Goal: Task Accomplishment & Management: Complete application form

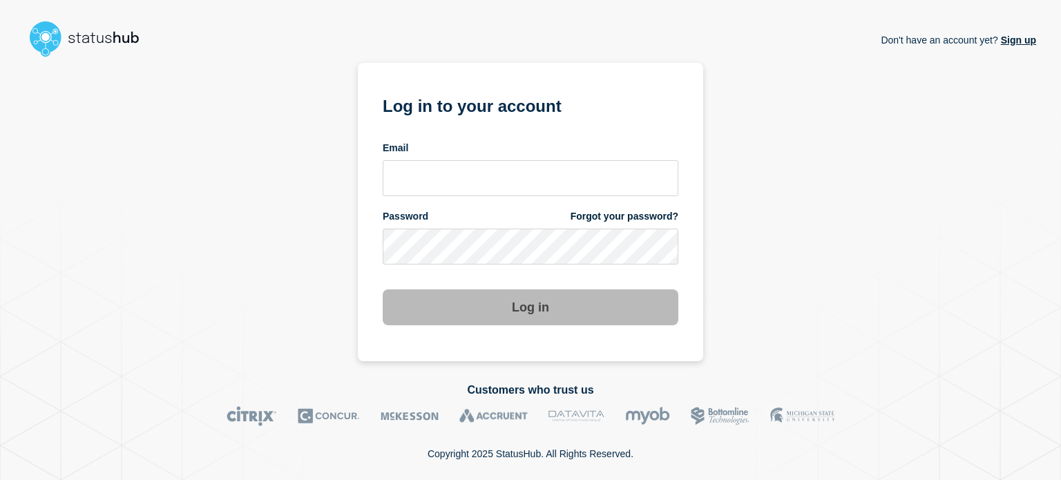
type input "[PERSON_NAME][EMAIL_ADDRESS][PERSON_NAME][DOMAIN_NAME]"
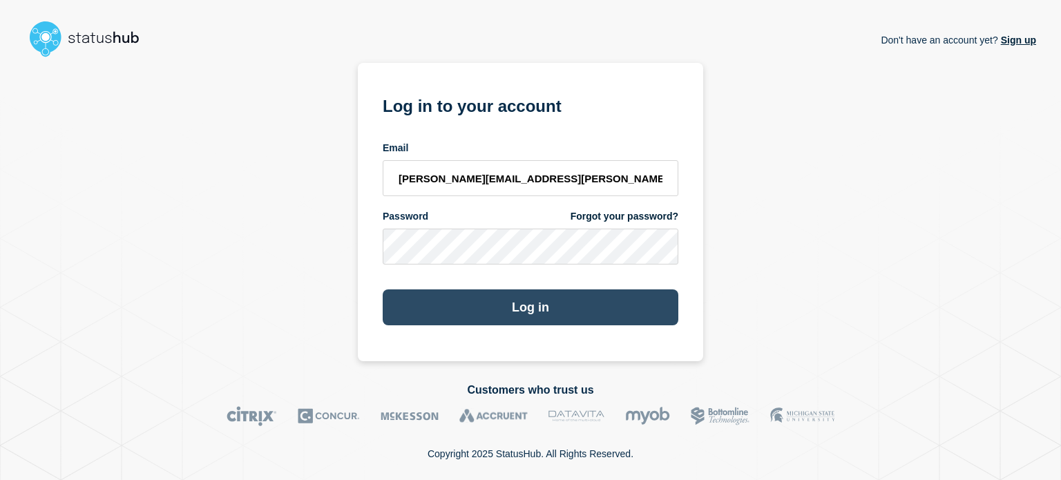
click at [498, 301] on button "Log in" at bounding box center [531, 307] width 296 height 36
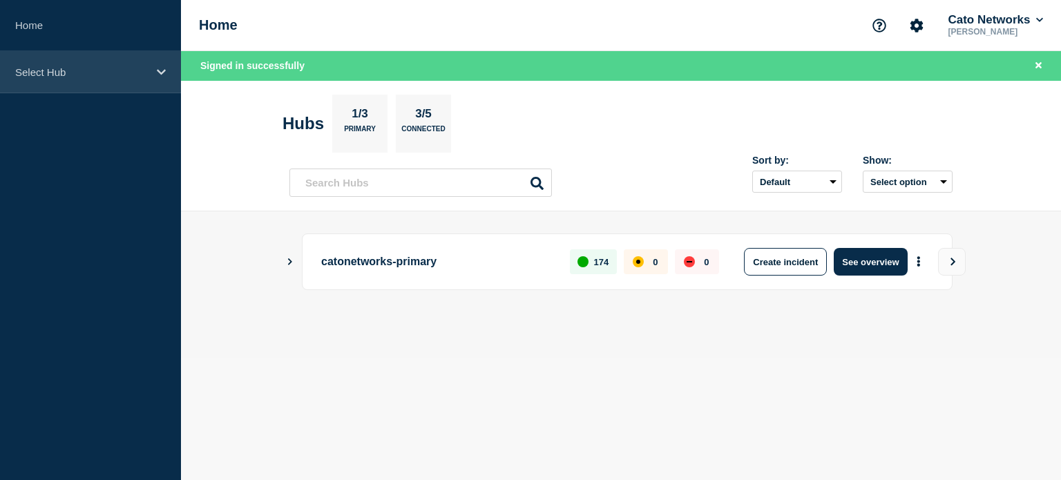
click at [138, 63] on div "Select Hub" at bounding box center [90, 72] width 181 height 42
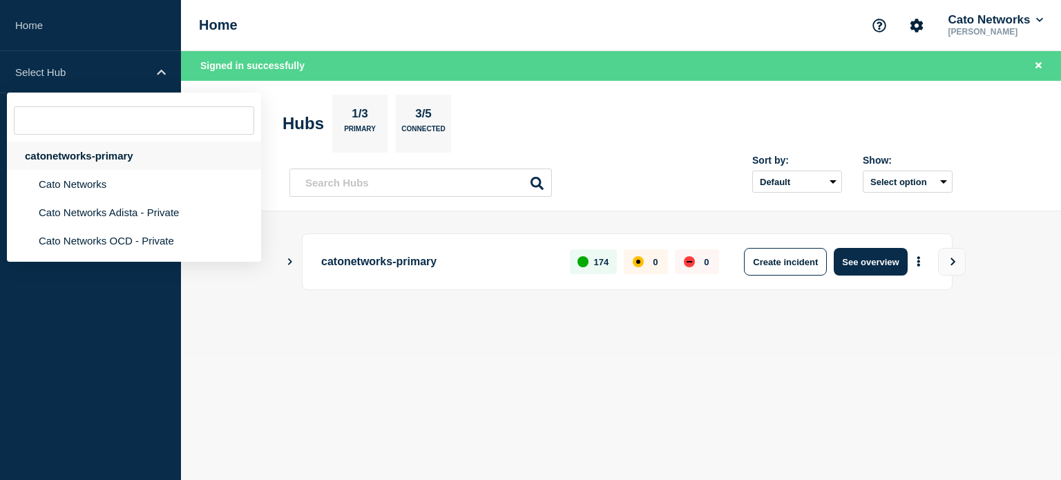
click at [99, 154] on div "catonetworks-primary" at bounding box center [134, 156] width 254 height 28
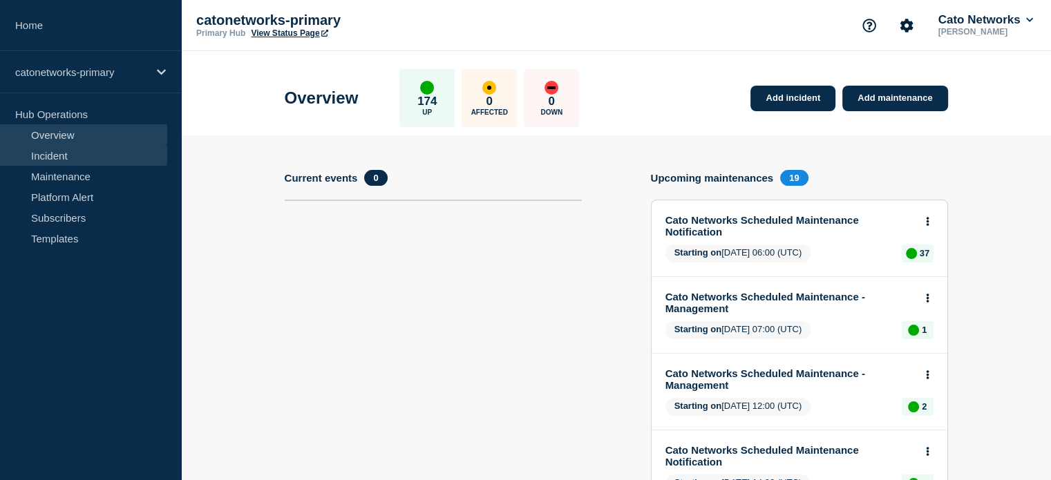
click at [59, 154] on link "Incident" at bounding box center [83, 155] width 167 height 21
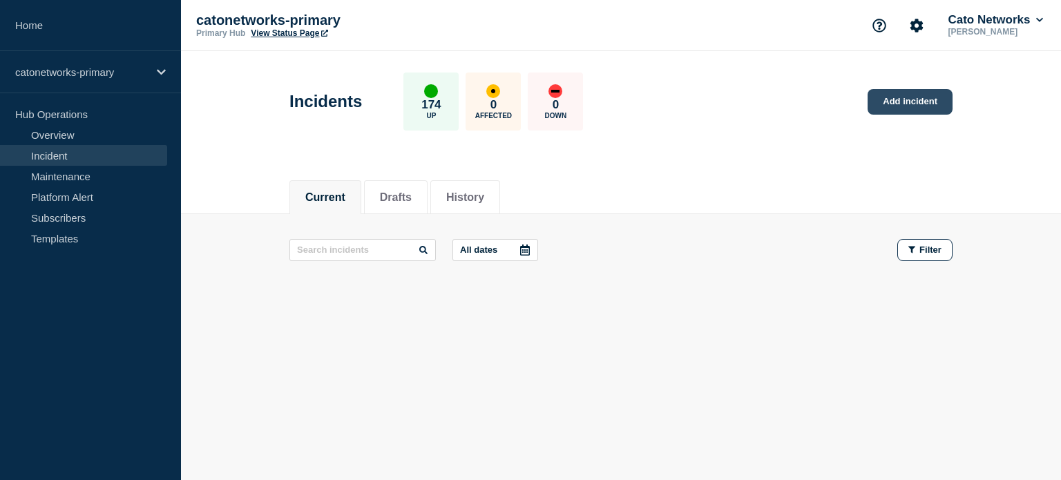
click at [889, 101] on link "Add incident" at bounding box center [910, 102] width 85 height 26
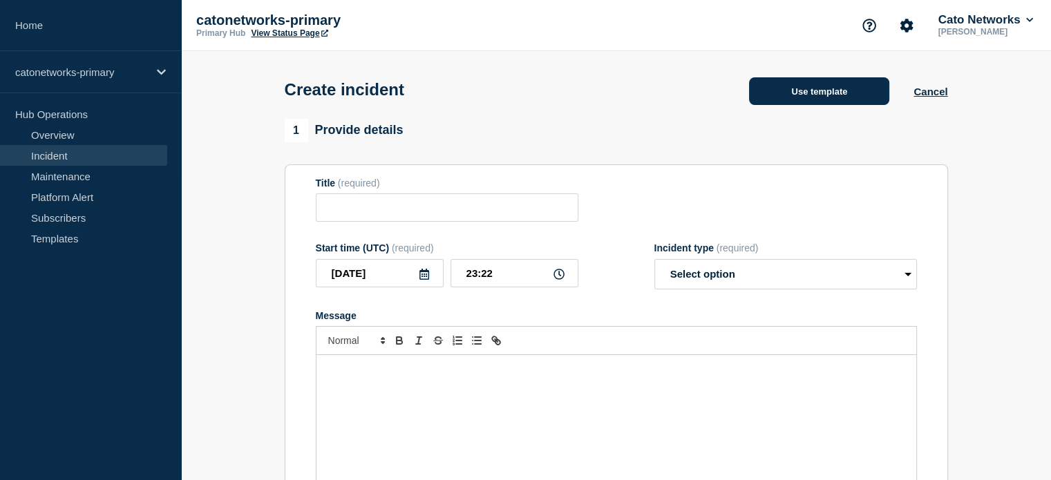
click at [800, 100] on button "Use template" at bounding box center [819, 91] width 140 height 28
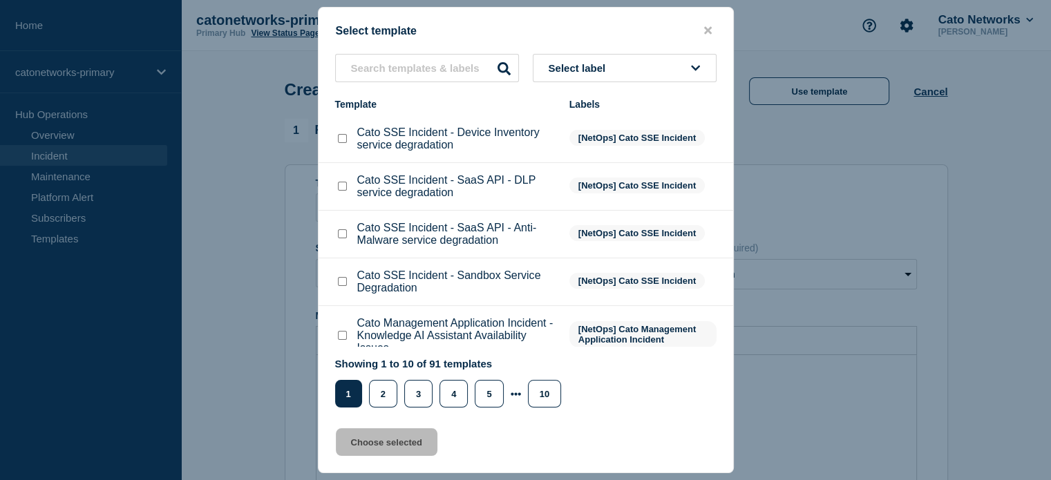
click at [602, 258] on li "Cato SSE Incident - SaaS API - Anti-Malware service degradation [NetOps] Cato S…" at bounding box center [525, 282] width 415 height 48
click at [598, 71] on span "Select label" at bounding box center [580, 68] width 63 height 12
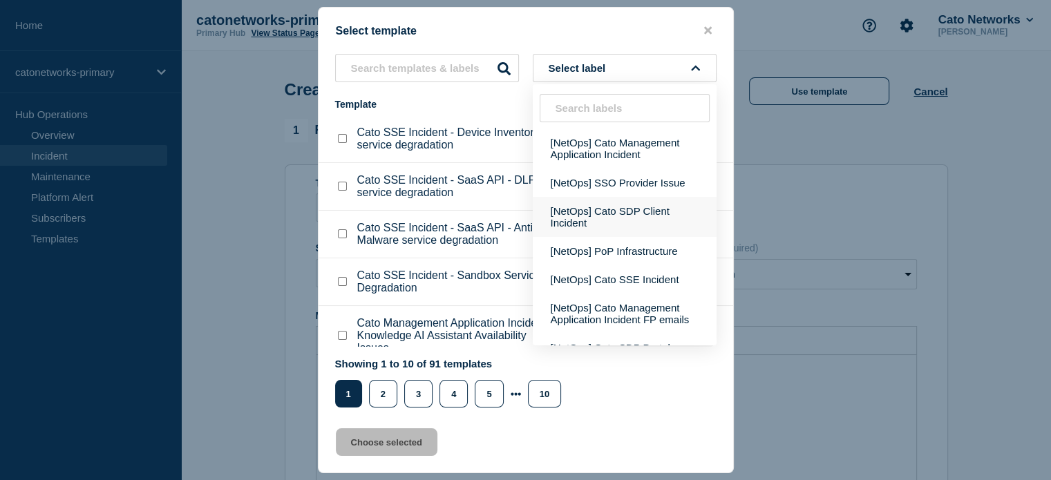
scroll to position [415, 0]
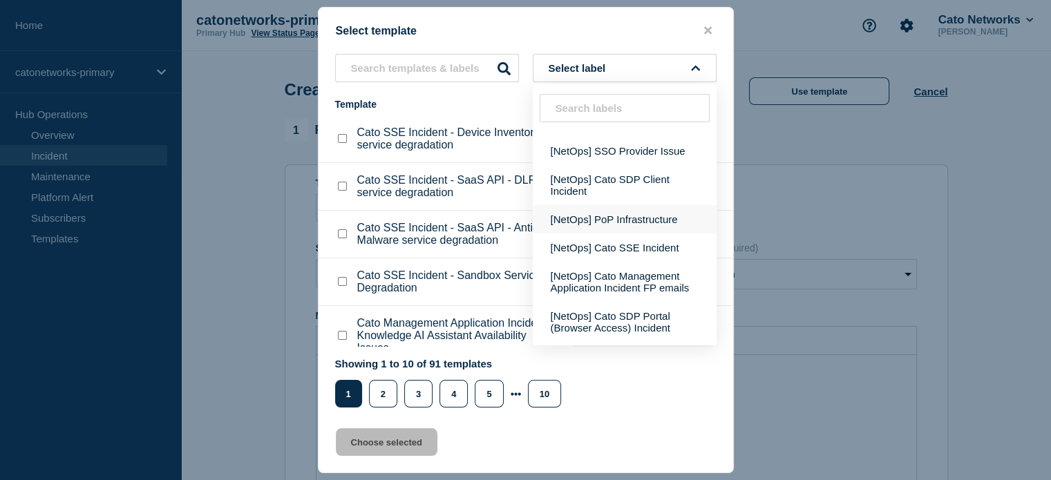
click at [597, 234] on button "[NetOps] PoP Infrastructure" at bounding box center [625, 219] width 184 height 28
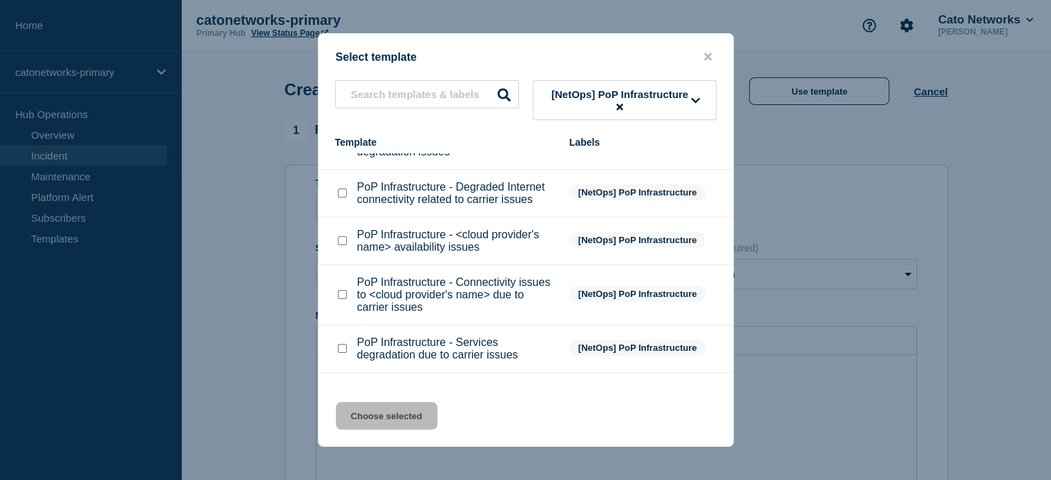
scroll to position [207, 0]
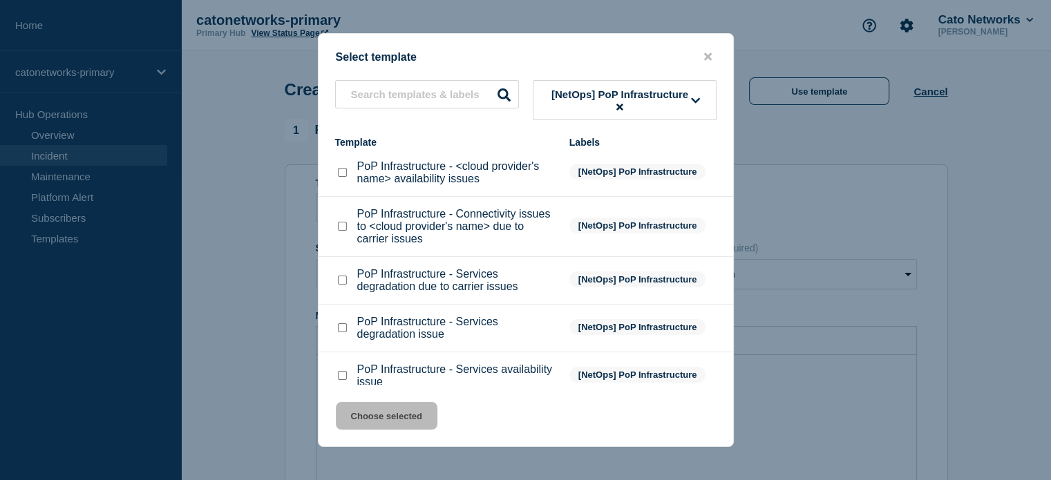
click at [343, 284] on input "PoP Infrastructure - Services degradation due to carrier issues checkbox" at bounding box center [342, 280] width 9 height 9
checkbox input "true"
click at [390, 417] on button "Choose selected" at bounding box center [387, 416] width 102 height 28
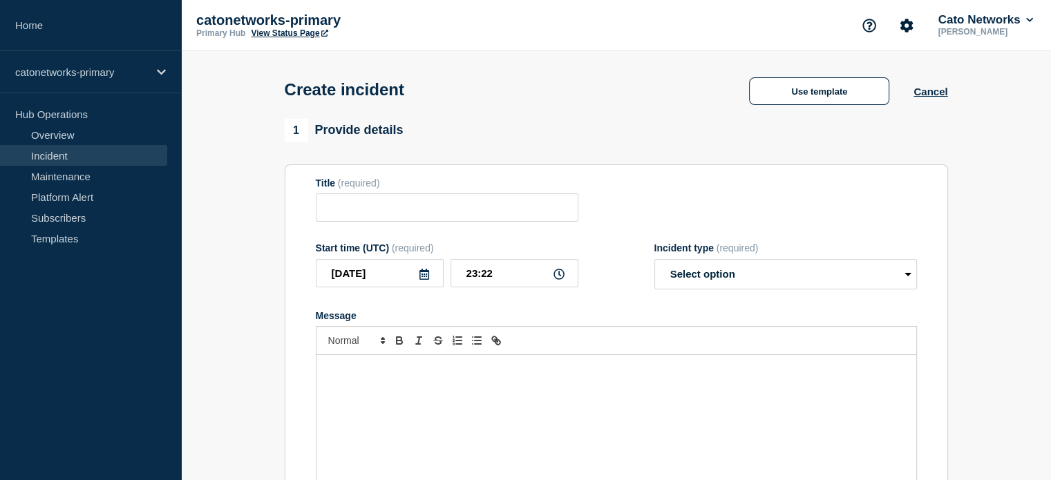
type input "PoP Infrastructure - Services degradation due to carrier issues"
select select "investigating"
radio input "false"
radio input "true"
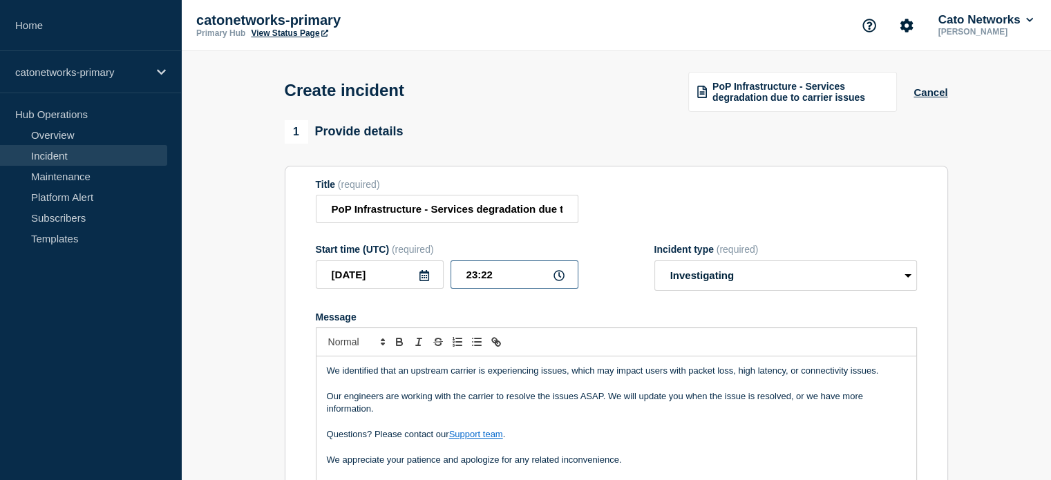
drag, startPoint x: 466, startPoint y: 279, endPoint x: 478, endPoint y: 279, distance: 12.4
click at [478, 279] on input "23:22" at bounding box center [514, 274] width 128 height 28
click at [491, 273] on input "16:22" at bounding box center [514, 274] width 128 height 28
type input "16:25"
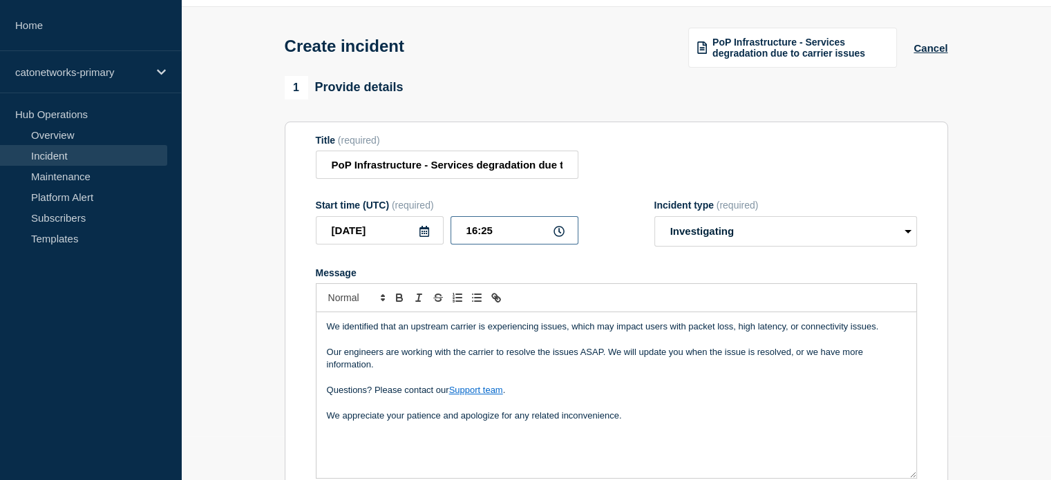
scroll to position [69, 0]
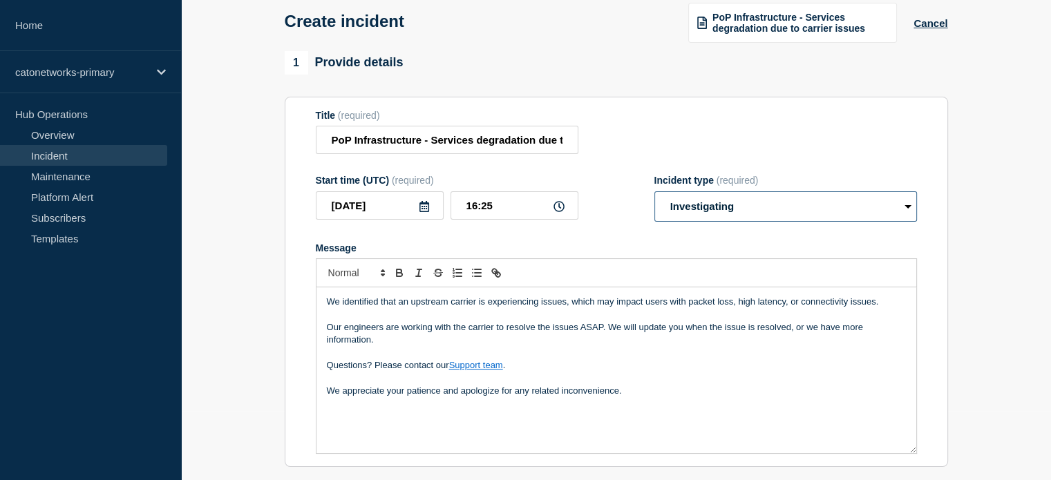
click at [696, 212] on select "Select option Investigating Identified Monitoring" at bounding box center [785, 206] width 263 height 30
select select "identified"
click at [654, 194] on select "Select option Investigating Identified Monitoring" at bounding box center [785, 206] width 263 height 30
click at [631, 397] on p "We appreciate your patience and apologize for any related inconvenience." at bounding box center [616, 391] width 579 height 12
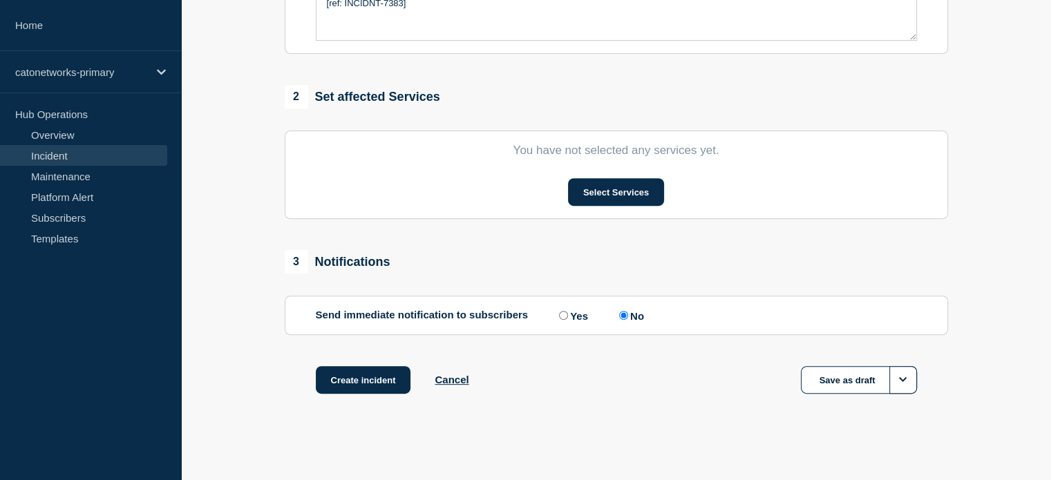
scroll to position [489, 0]
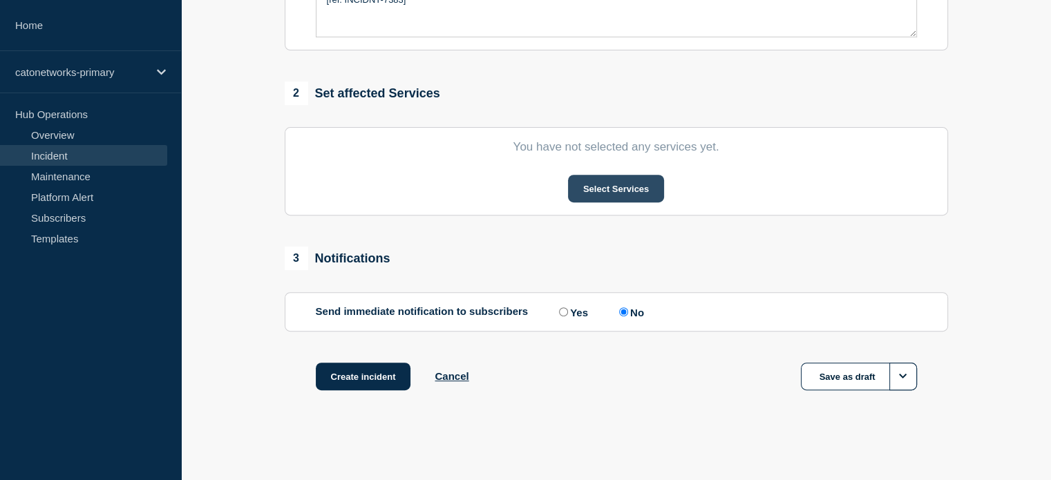
click at [615, 189] on button "Select Services" at bounding box center [616, 189] width 96 height 28
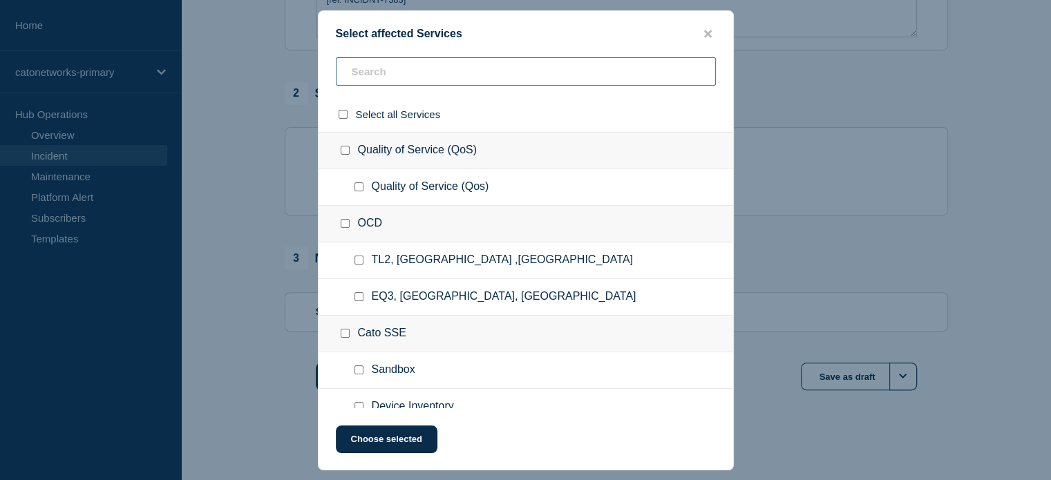
click at [418, 66] on input "text" at bounding box center [526, 71] width 380 height 28
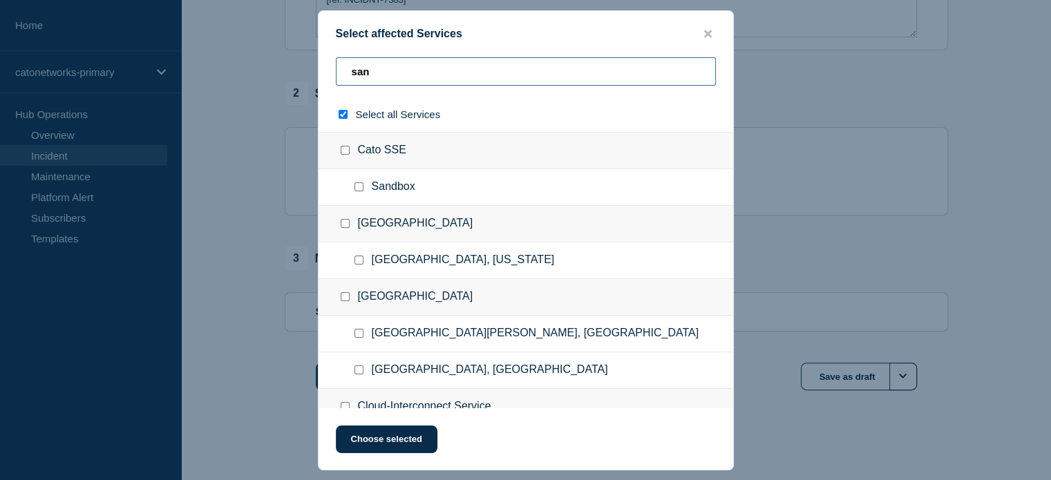
type input "san-"
checkbox input "true"
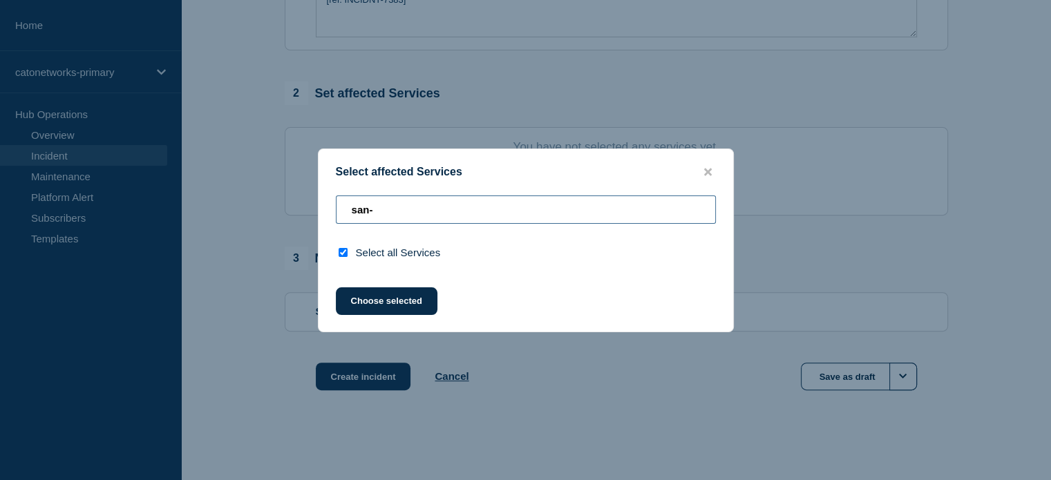
type input "san"
checkbox input "false"
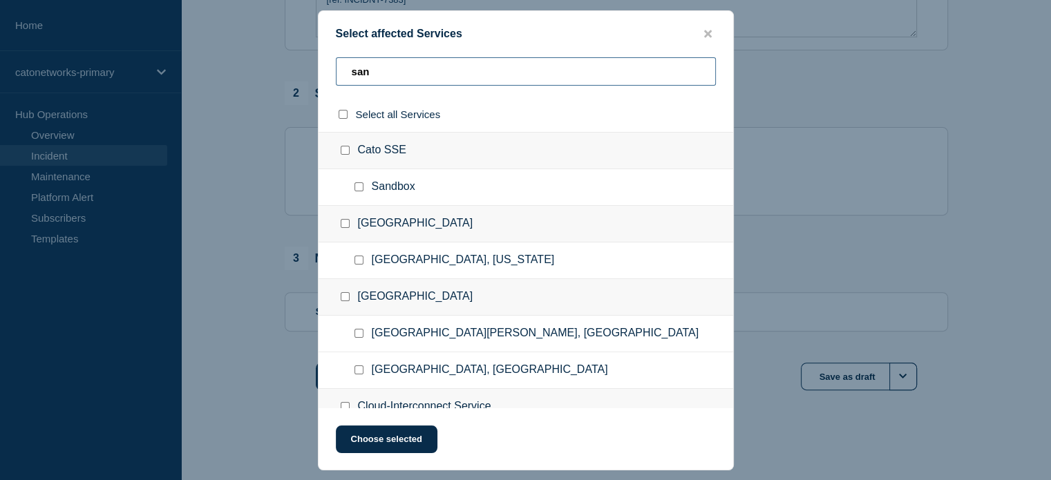
type input "sanj"
checkbox input "true"
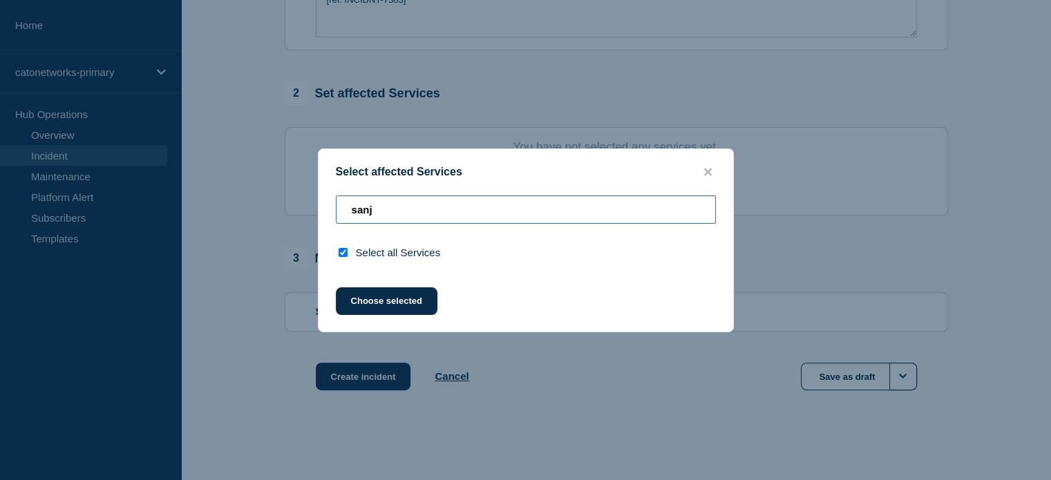
type input "san"
checkbox input "false"
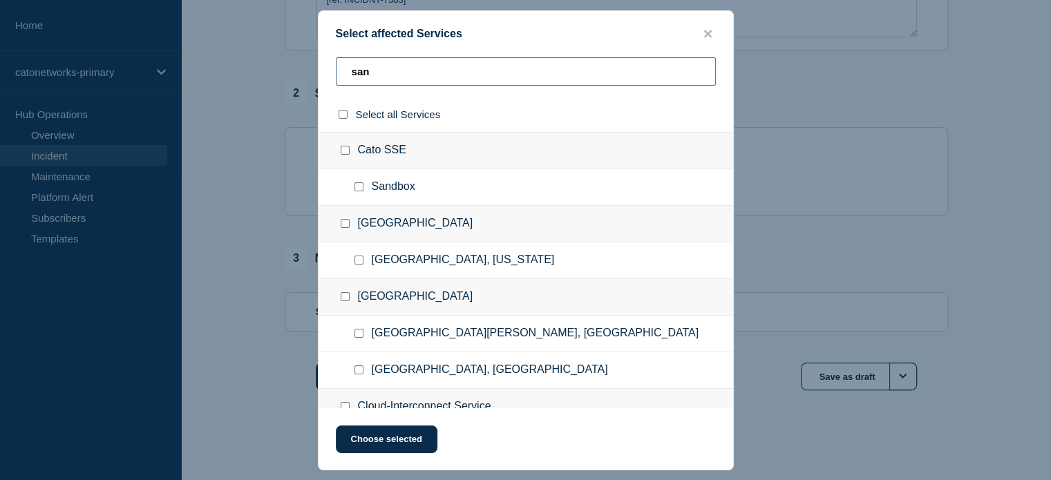
type input "san"
click at [359, 332] on input "San Jose, Costa Rica checkbox" at bounding box center [358, 333] width 9 height 9
checkbox input "true"
click at [398, 444] on button "Choose selected" at bounding box center [387, 440] width 102 height 28
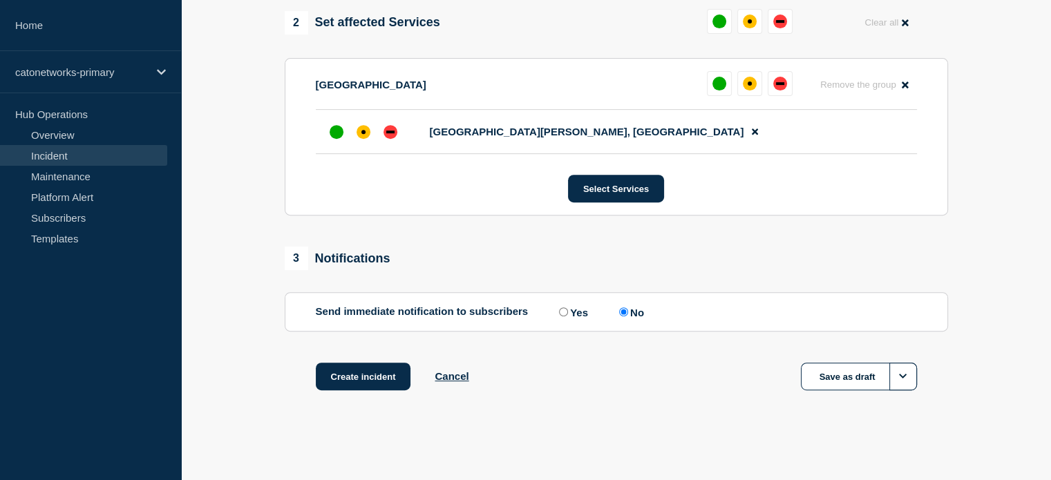
scroll to position [564, 0]
click at [372, 375] on button "Create incident" at bounding box center [363, 377] width 95 height 28
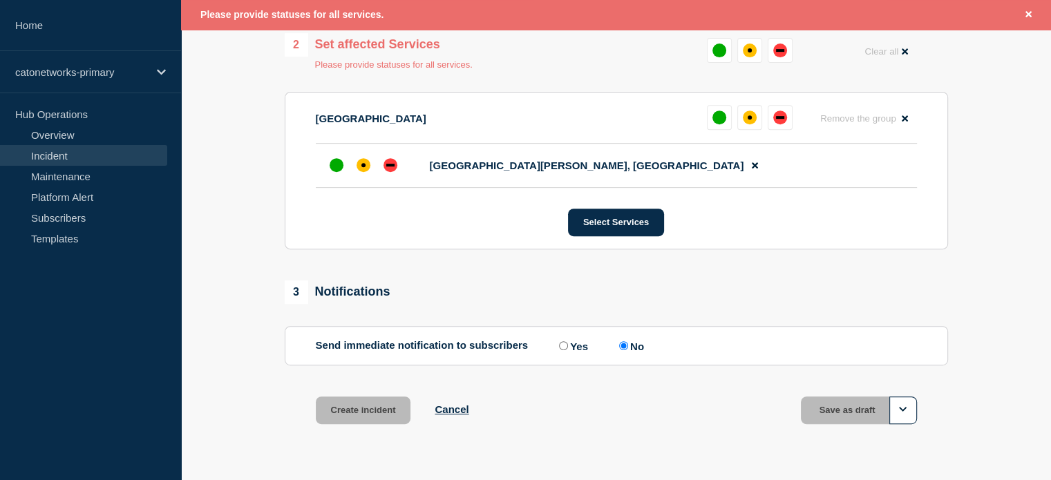
scroll to position [593, 0]
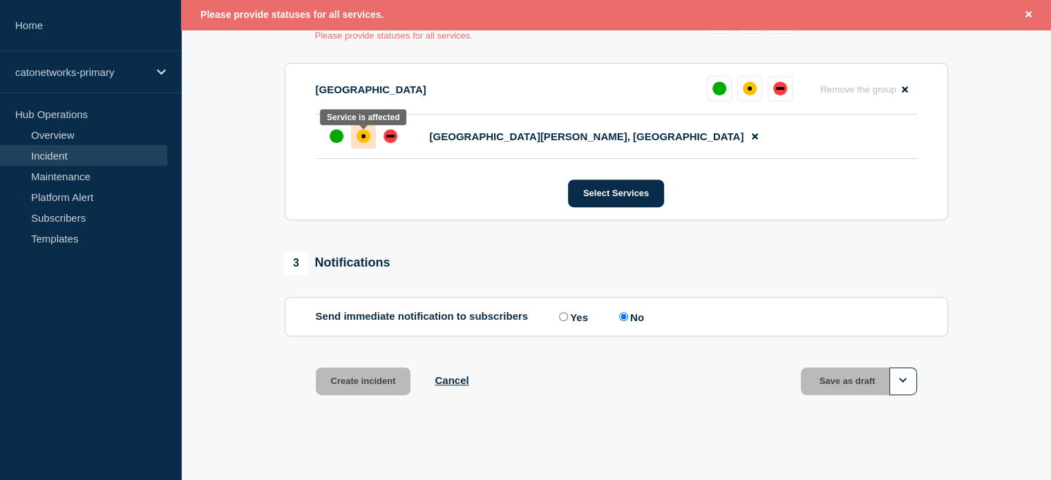
click at [365, 139] on div "affected" at bounding box center [363, 136] width 14 height 14
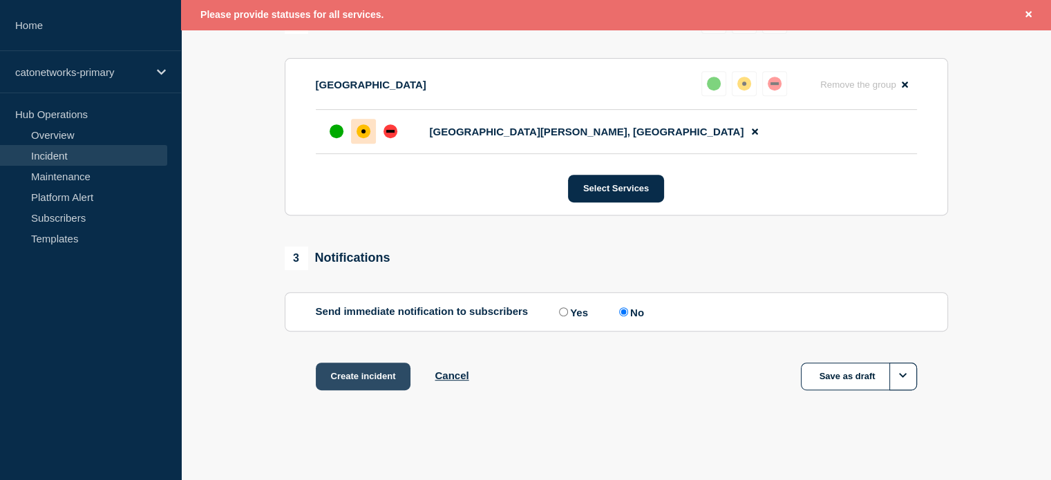
click at [362, 375] on button "Create incident" at bounding box center [363, 377] width 95 height 28
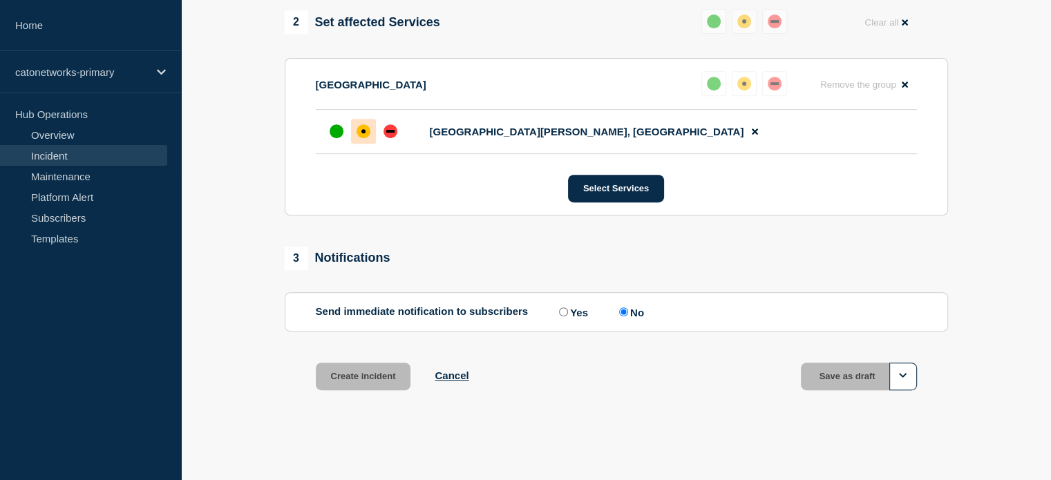
scroll to position [564, 0]
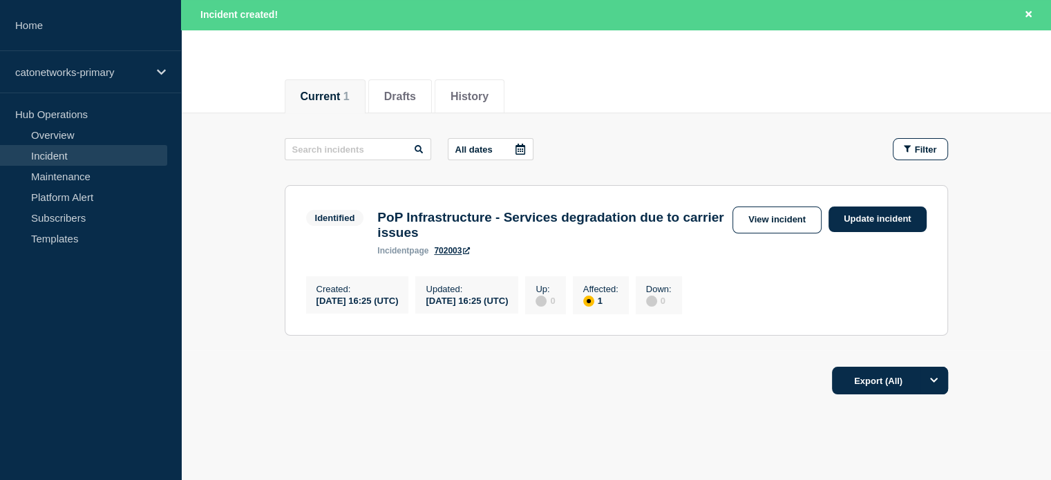
scroll to position [177, 0]
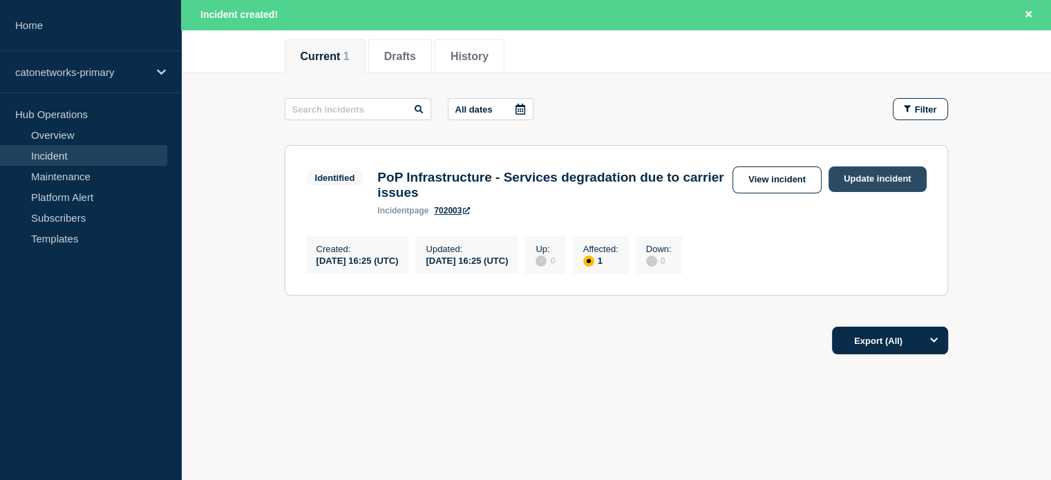
click at [853, 171] on link "Update incident" at bounding box center [877, 179] width 98 height 26
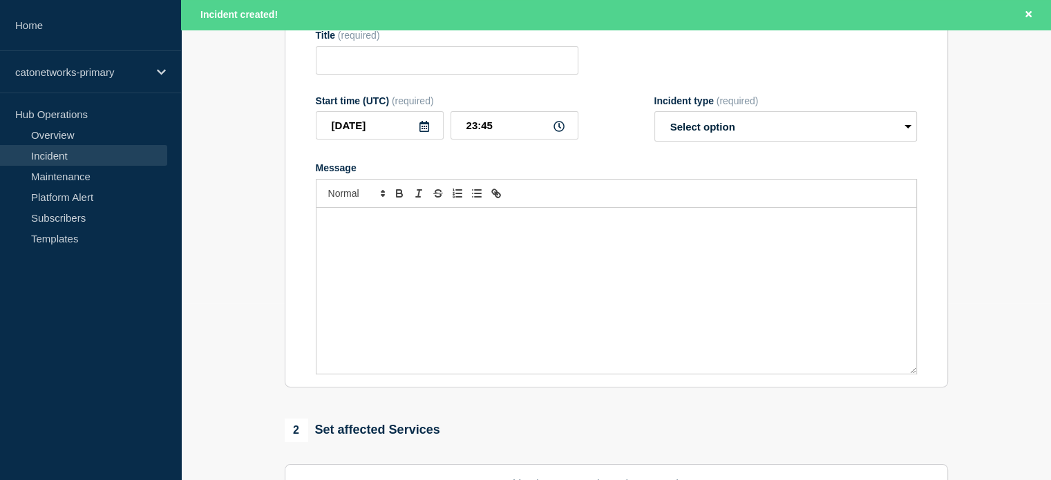
type input "PoP Infrastructure - Services degradation due to carrier issues"
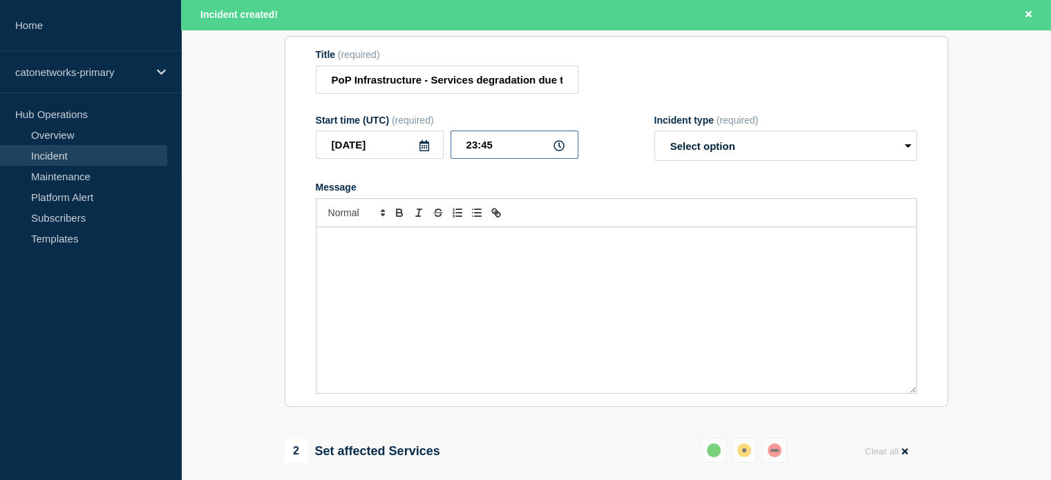
drag, startPoint x: 465, startPoint y: 155, endPoint x: 475, endPoint y: 156, distance: 10.4
click at [475, 156] on input "23:45" at bounding box center [514, 145] width 128 height 28
type input "18:25"
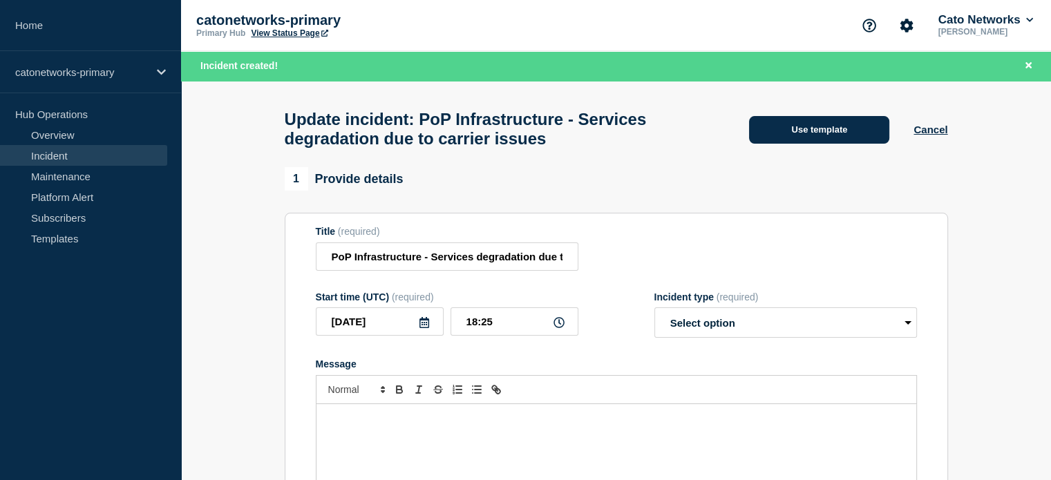
click at [810, 135] on button "Use template" at bounding box center [819, 130] width 140 height 28
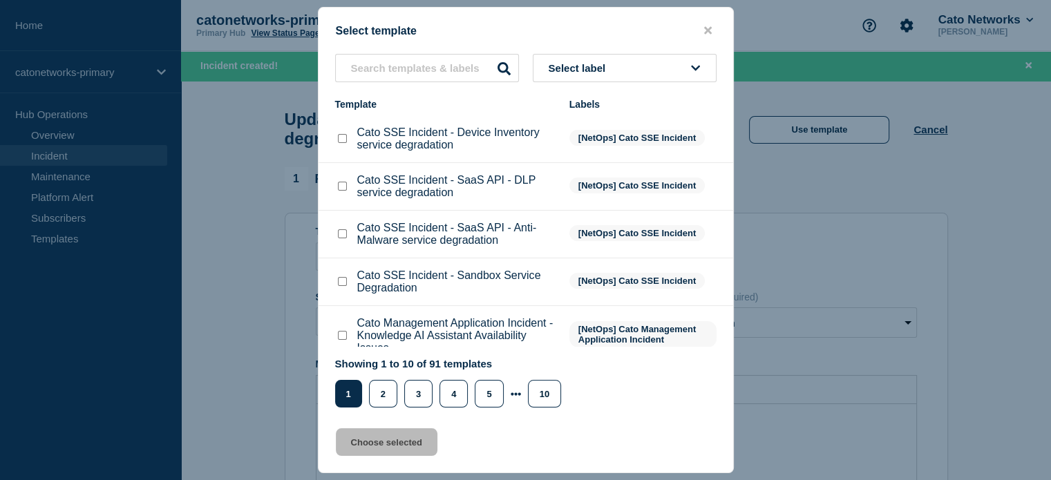
click at [546, 74] on button "Select label" at bounding box center [625, 68] width 184 height 28
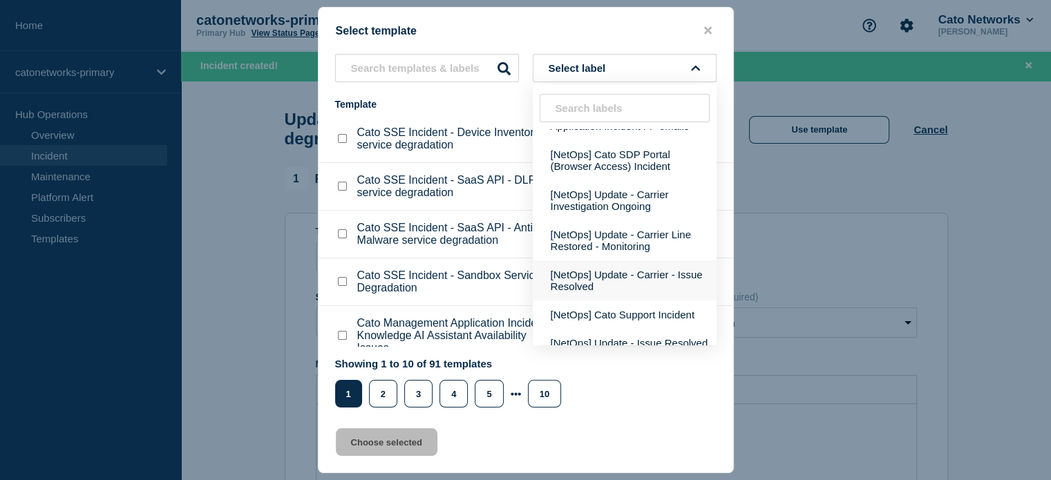
scroll to position [599, 0]
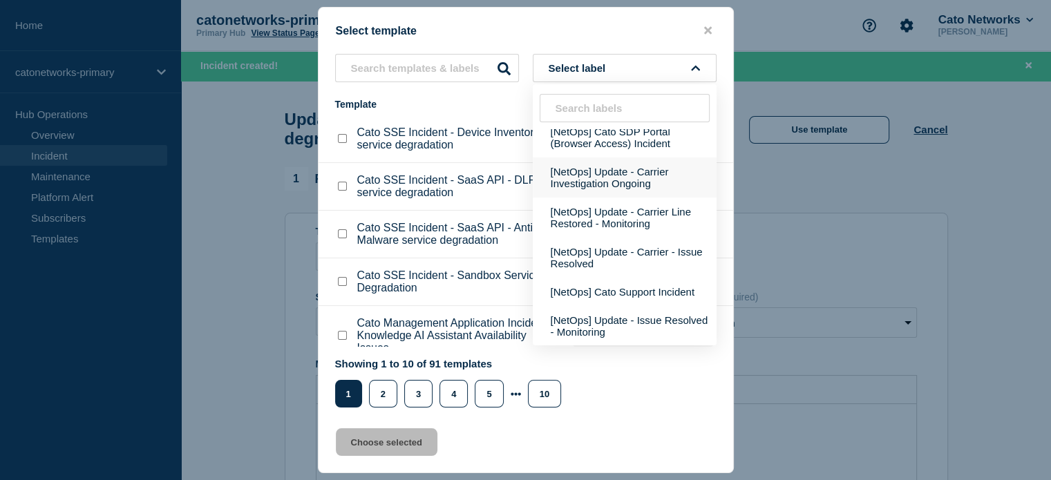
click at [619, 198] on button "[NetOps] Update - Carrier Investigation Ongoing" at bounding box center [625, 178] width 184 height 40
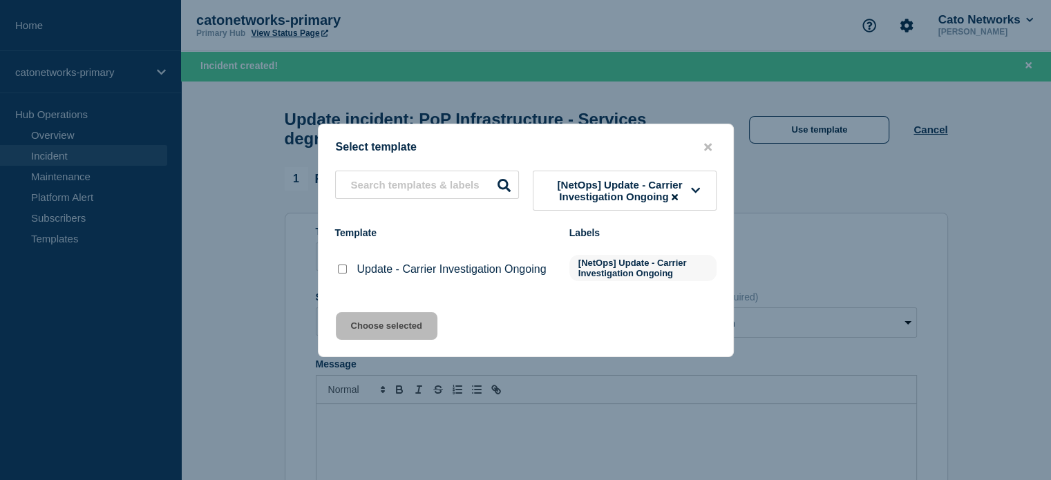
click at [338, 268] on input "Update - Carrier Investigation Ongoing checkbox" at bounding box center [342, 269] width 9 height 9
checkbox input "true"
click at [383, 327] on button "Choose selected" at bounding box center [387, 326] width 102 height 28
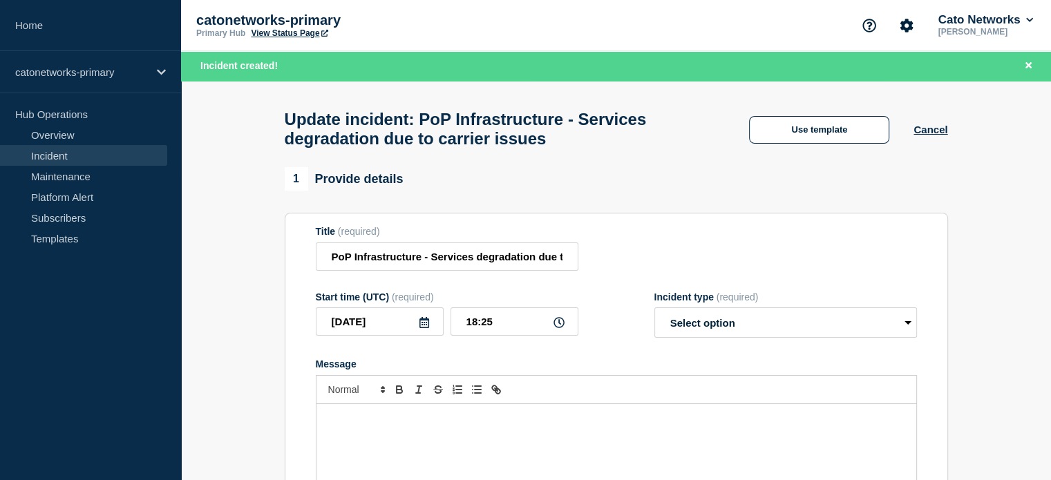
select select "investigating"
radio input "false"
radio input "true"
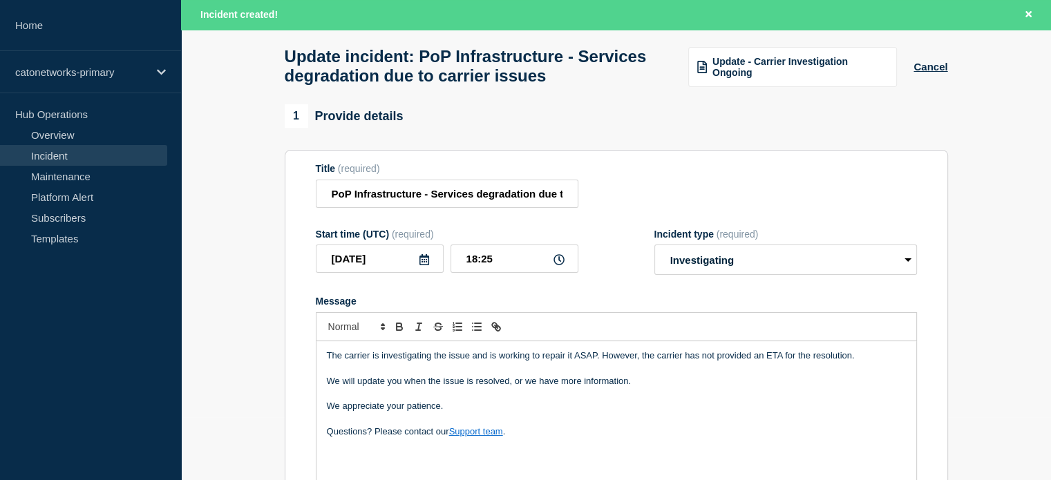
scroll to position [138, 0]
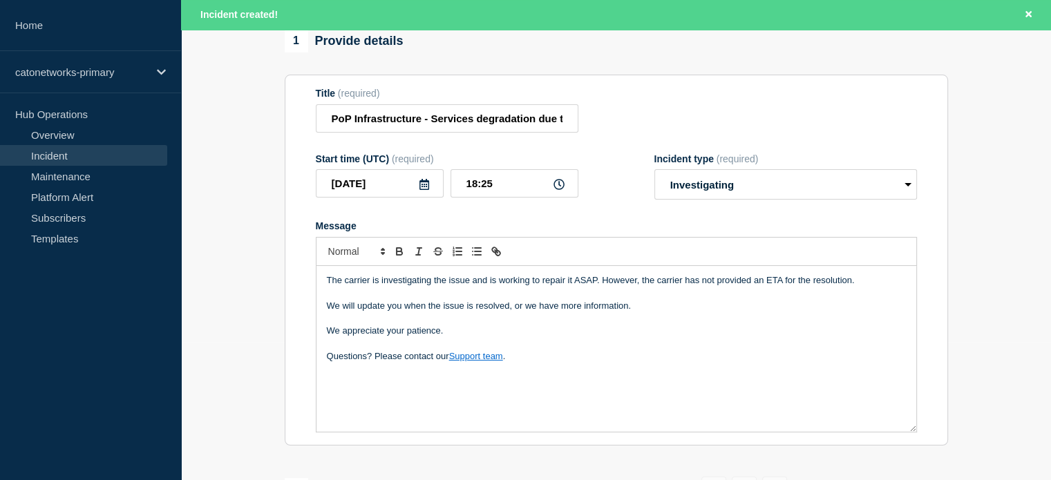
click at [521, 363] on p "Questions? Please contact our Support team ." at bounding box center [616, 356] width 579 height 12
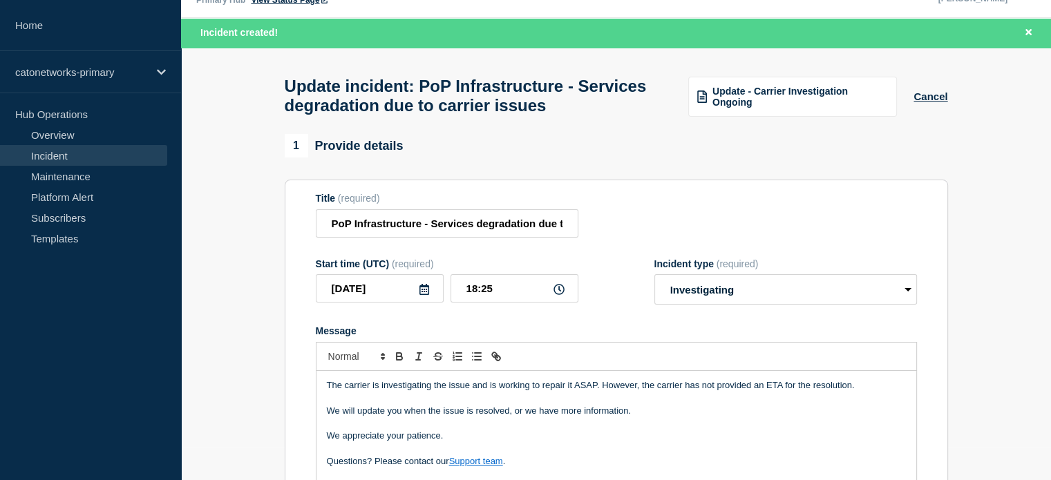
scroll to position [0, 0]
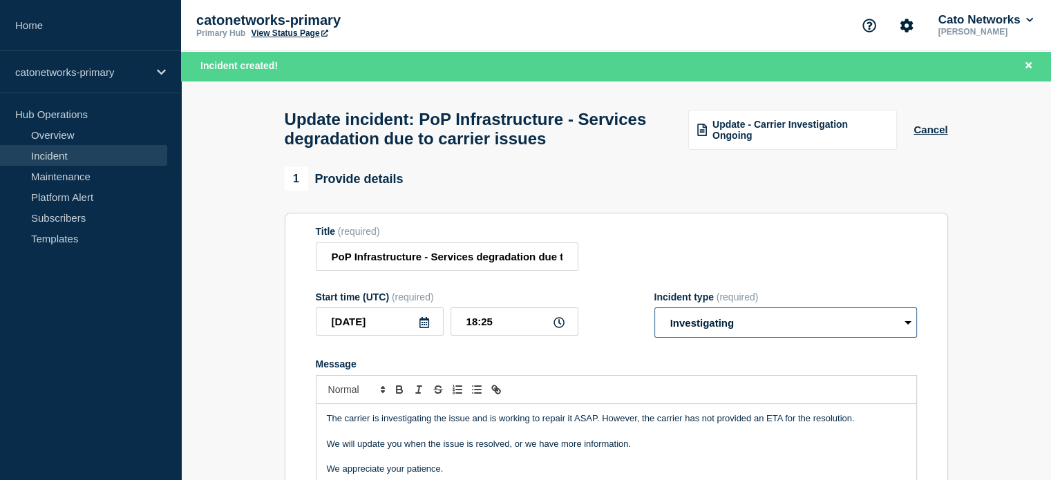
click at [702, 325] on select "Select option Investigating Identified Monitoring Resolved" at bounding box center [785, 322] width 263 height 30
select select "identified"
click at [654, 316] on select "Select option Investigating Identified Monitoring Resolved" at bounding box center [785, 322] width 263 height 30
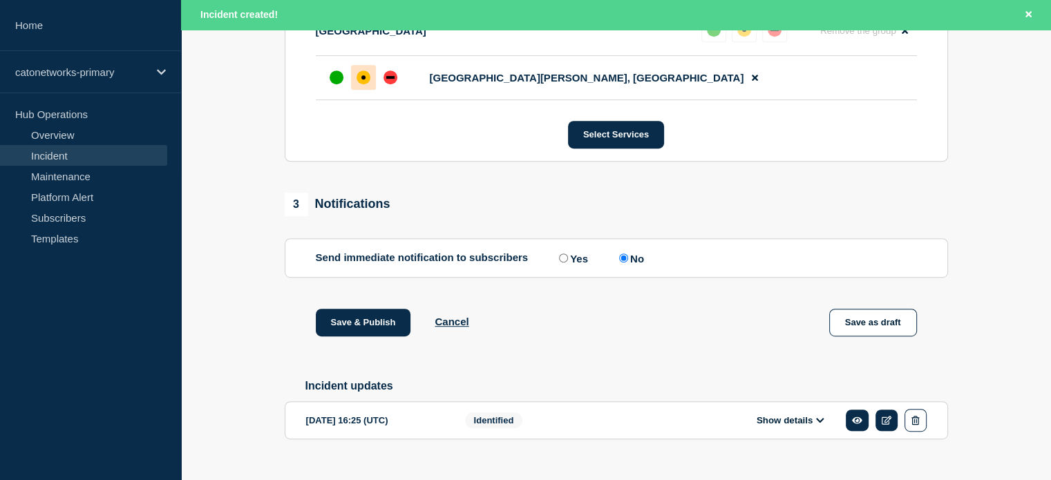
scroll to position [696, 0]
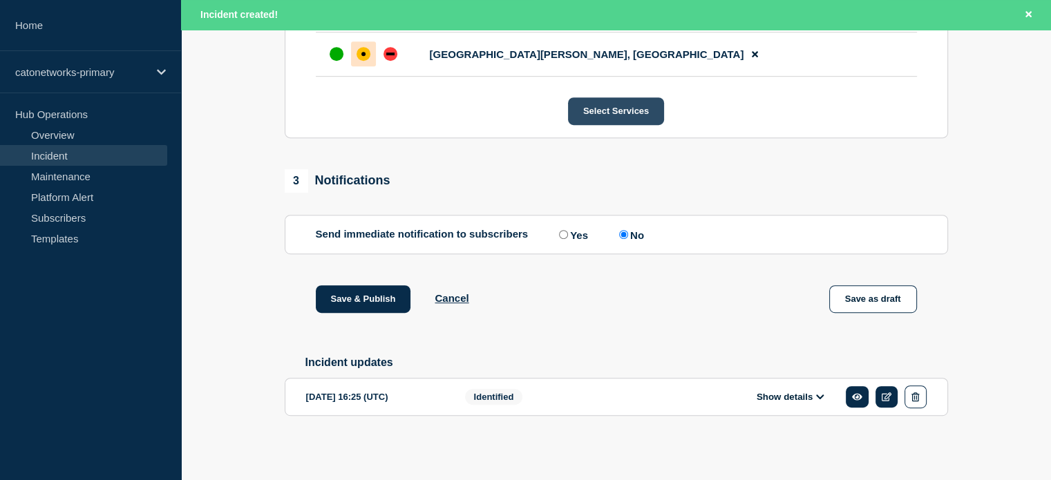
click at [616, 107] on button "Select Services" at bounding box center [616, 111] width 96 height 28
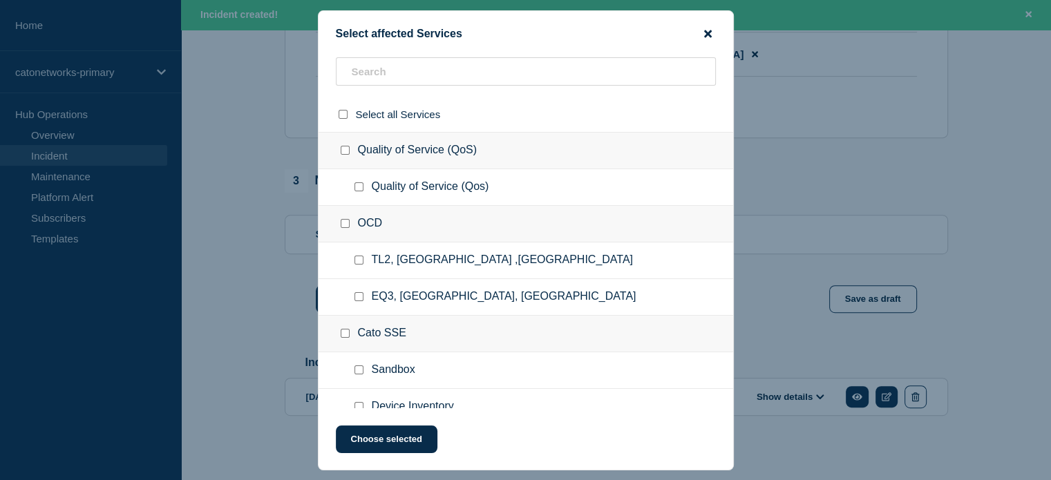
click at [709, 33] on icon "close button" at bounding box center [708, 34] width 8 height 8
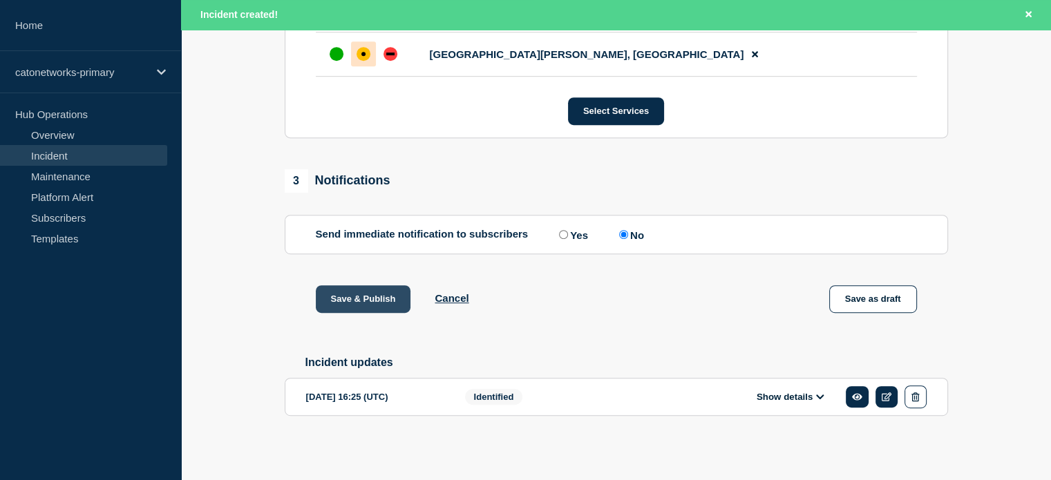
click at [385, 306] on button "Save & Publish" at bounding box center [363, 299] width 95 height 28
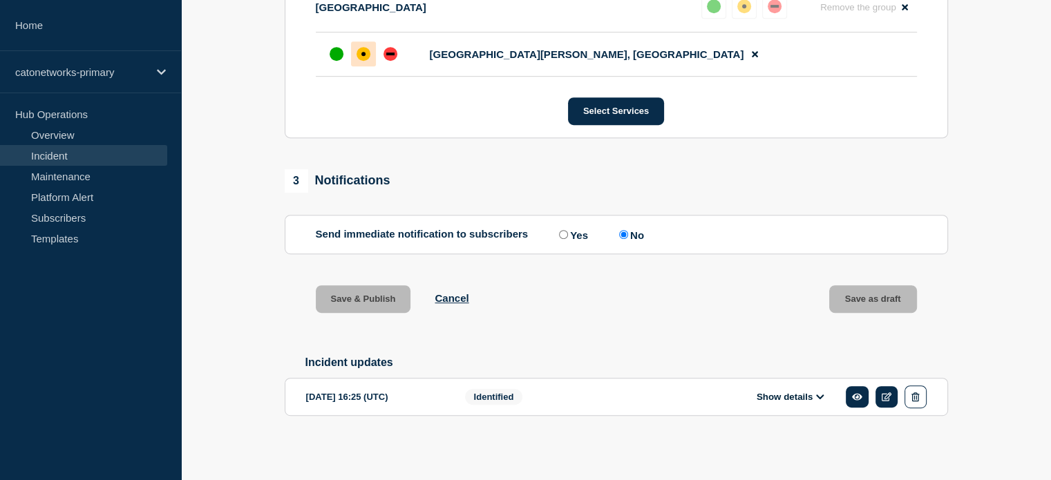
scroll to position [667, 0]
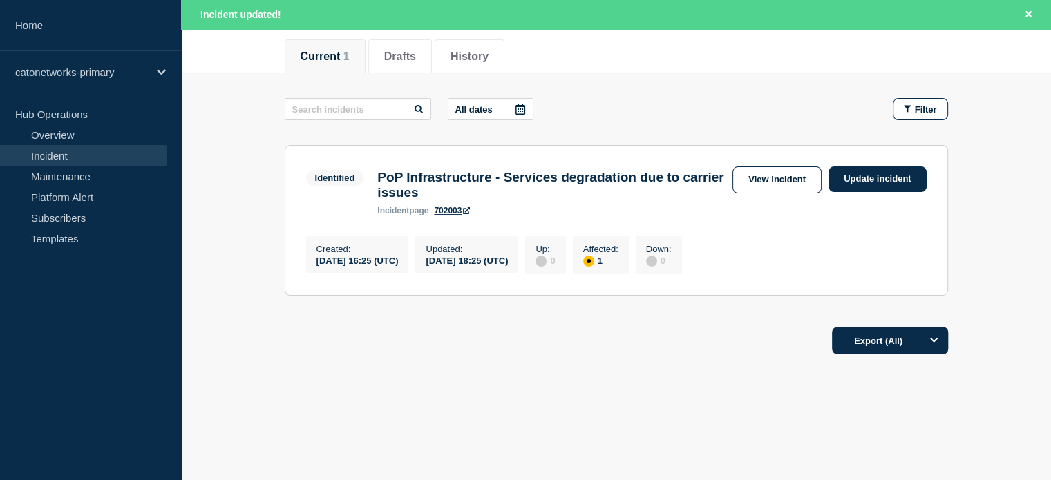
scroll to position [177, 0]
click at [763, 172] on link "View incident" at bounding box center [776, 179] width 89 height 27
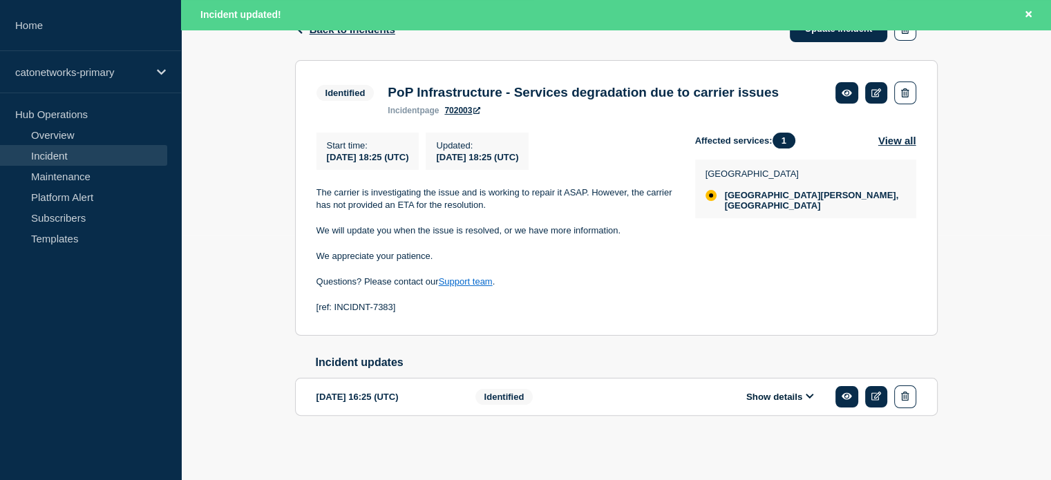
scroll to position [270, 0]
